Goal: Task Accomplishment & Management: Complete application form

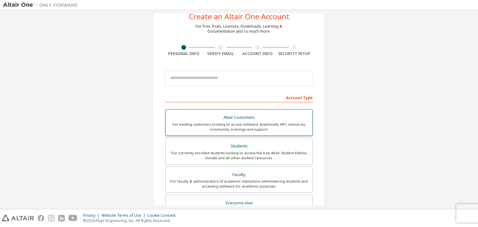
scroll to position [22, 0]
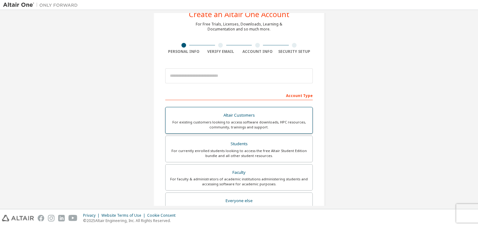
click at [237, 153] on div "For currently enrolled students looking to access the free Altair Student Editi…" at bounding box center [238, 153] width 139 height 10
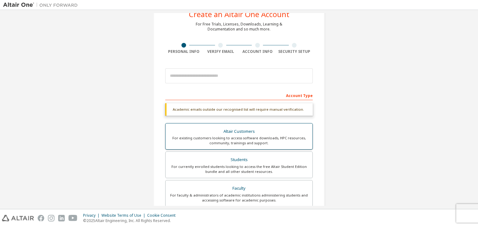
click at [237, 153] on label "Students For currently enrolled students looking to access the free Altair Stud…" at bounding box center [238, 164] width 147 height 27
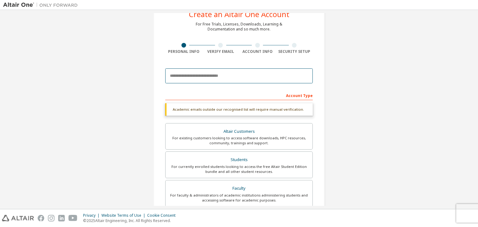
click at [233, 73] on input "email" at bounding box center [238, 75] width 147 height 15
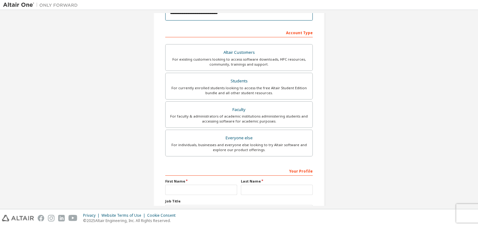
scroll to position [86, 0]
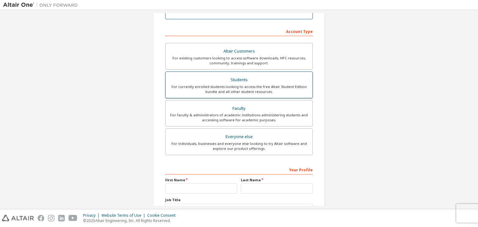
type input "**********"
click at [232, 81] on div "Students" at bounding box center [238, 80] width 139 height 9
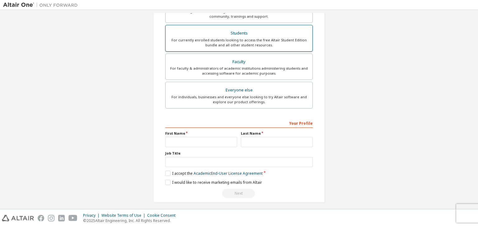
scroll to position [135, 0]
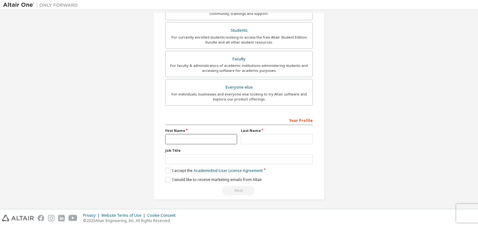
click at [206, 137] on input "text" at bounding box center [201, 139] width 72 height 10
type input "********"
click at [267, 137] on input "text" at bounding box center [277, 139] width 72 height 10
type input "********"
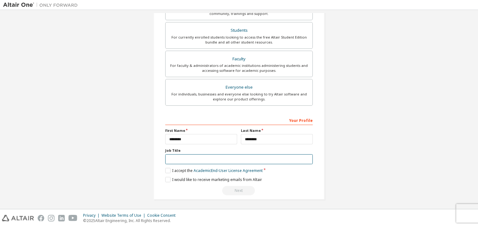
click at [298, 155] on input "text" at bounding box center [238, 159] width 147 height 10
type input "*******"
click at [166, 169] on label "I accept the Academic End-User License Agreement" at bounding box center [213, 170] width 97 height 5
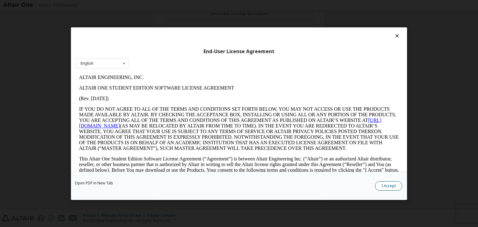
scroll to position [0, 0]
click at [393, 188] on button "I Accept" at bounding box center [388, 185] width 27 height 9
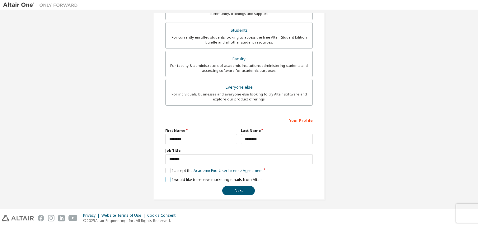
click at [168, 178] on label "I would like to receive marketing emails from Altair" at bounding box center [213, 179] width 97 height 5
click at [237, 189] on button "Next" at bounding box center [238, 190] width 33 height 9
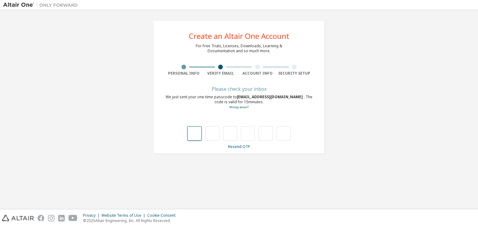
type input "*"
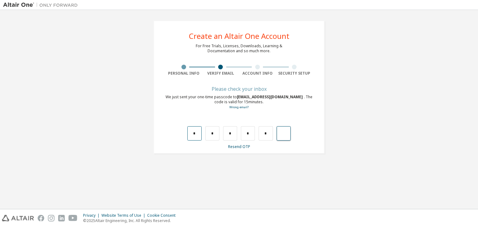
type input "*"
